Goal: Information Seeking & Learning: Learn about a topic

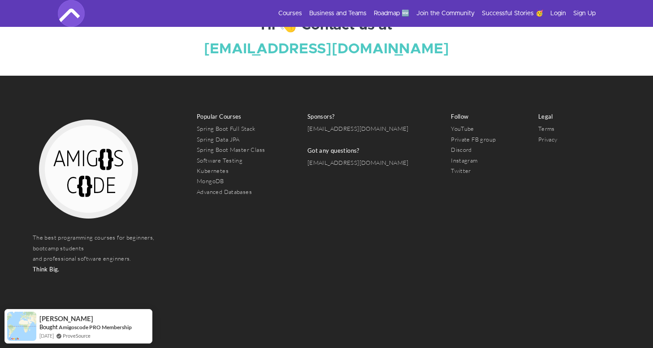
scroll to position [3337, 0]
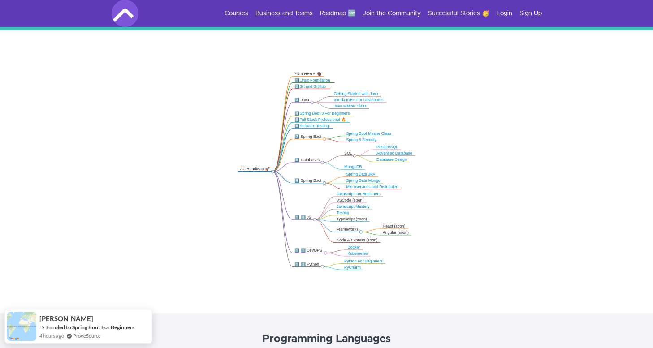
scroll to position [179, 0]
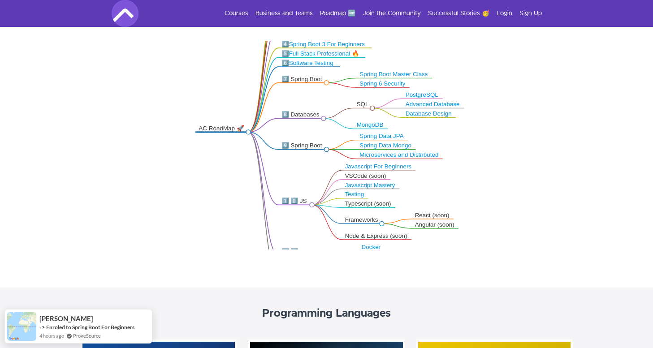
click at [219, 196] on icon ".markmap{font:300 16px/20px sans-serif}.markmap-link{fill:none}.markmap-node>ci…" at bounding box center [326, 145] width 653 height 209
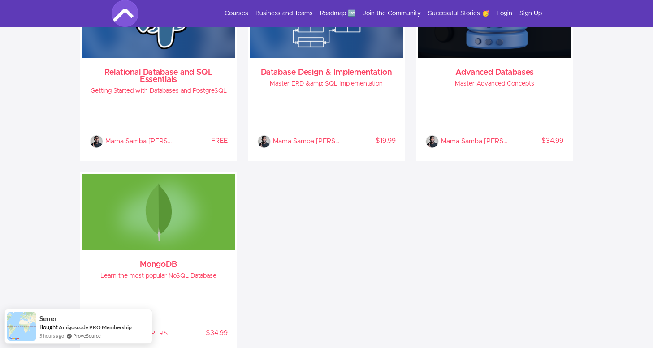
scroll to position [1470, 0]
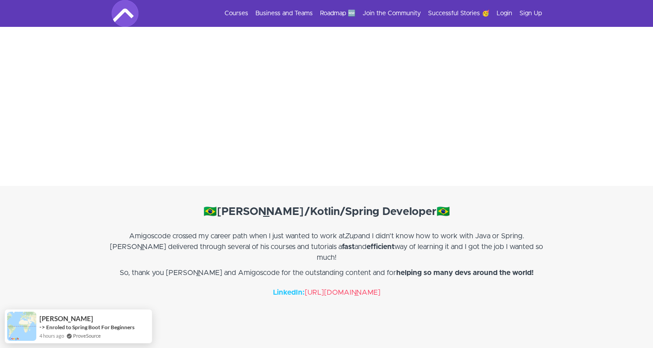
scroll to position [1165, 0]
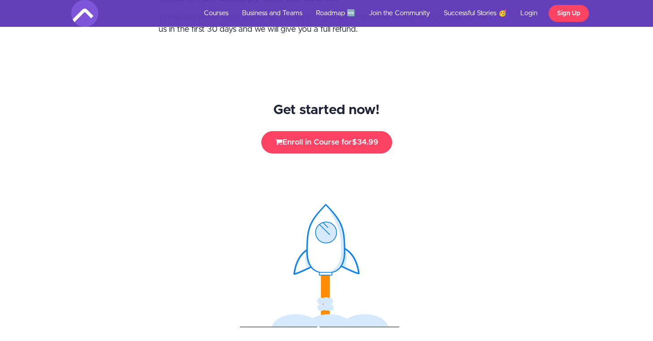
scroll to position [4217, 0]
